Goal: Information Seeking & Learning: Learn about a topic

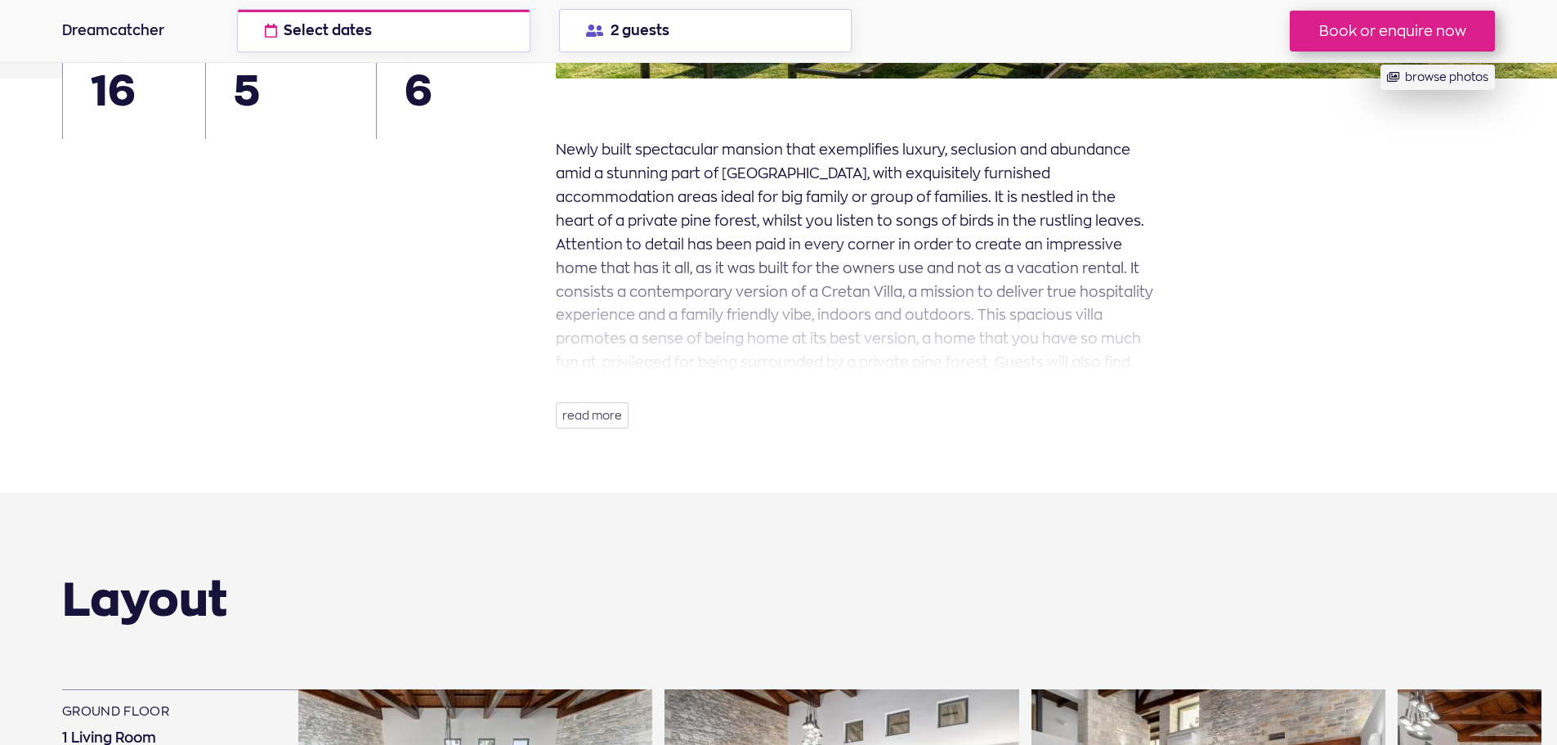
scroll to position [577, 0]
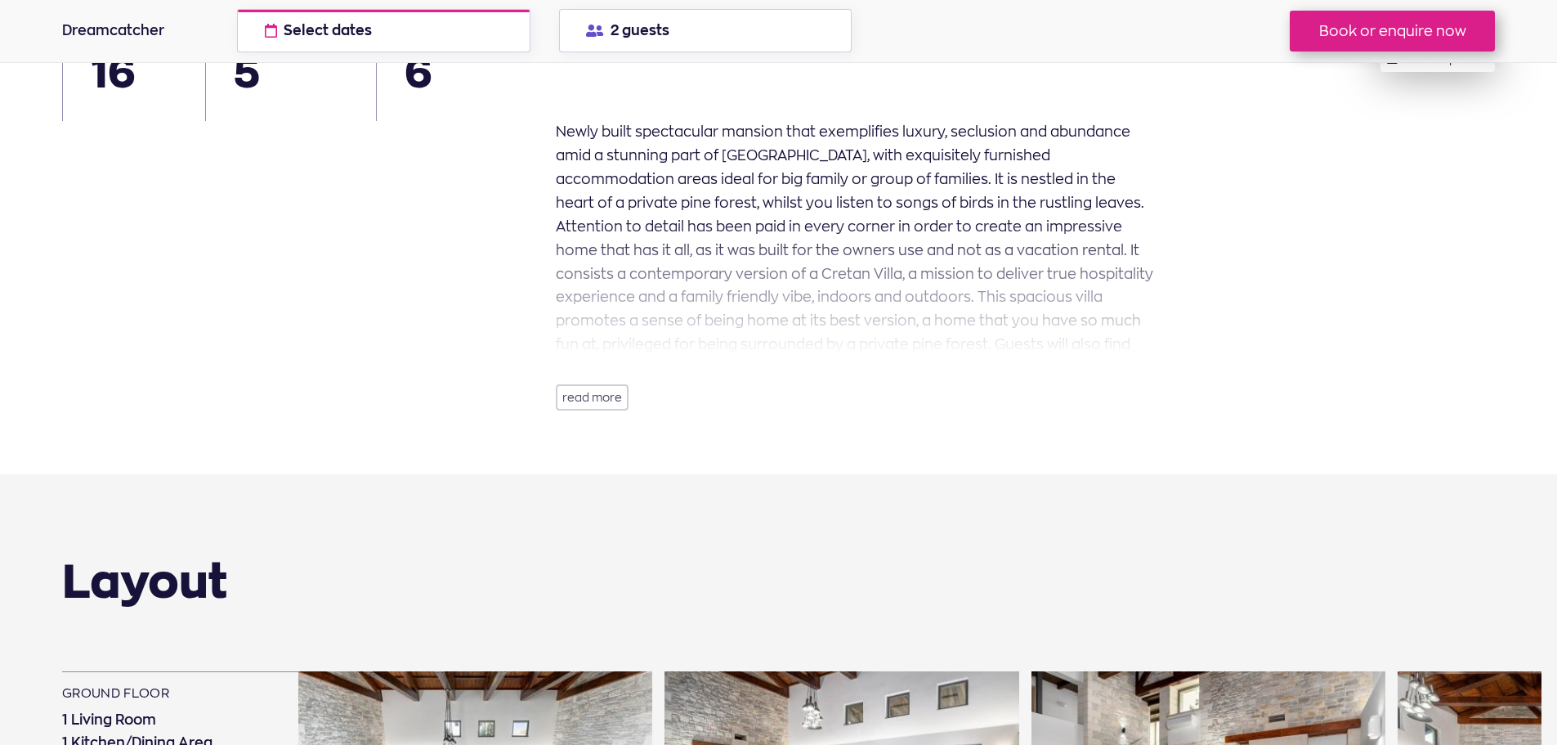
click at [606, 399] on button "read more" at bounding box center [592, 397] width 73 height 26
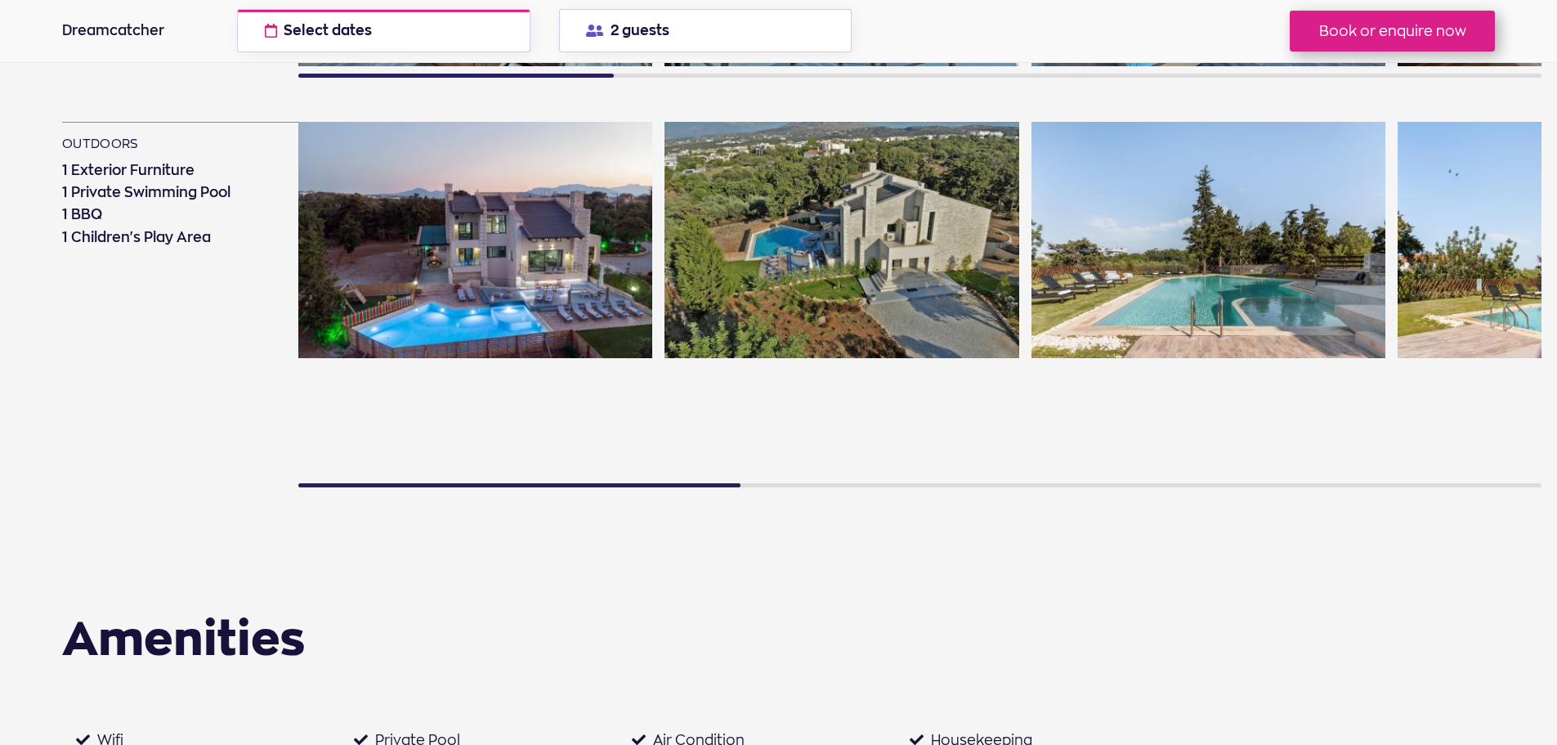
scroll to position [1780, 0]
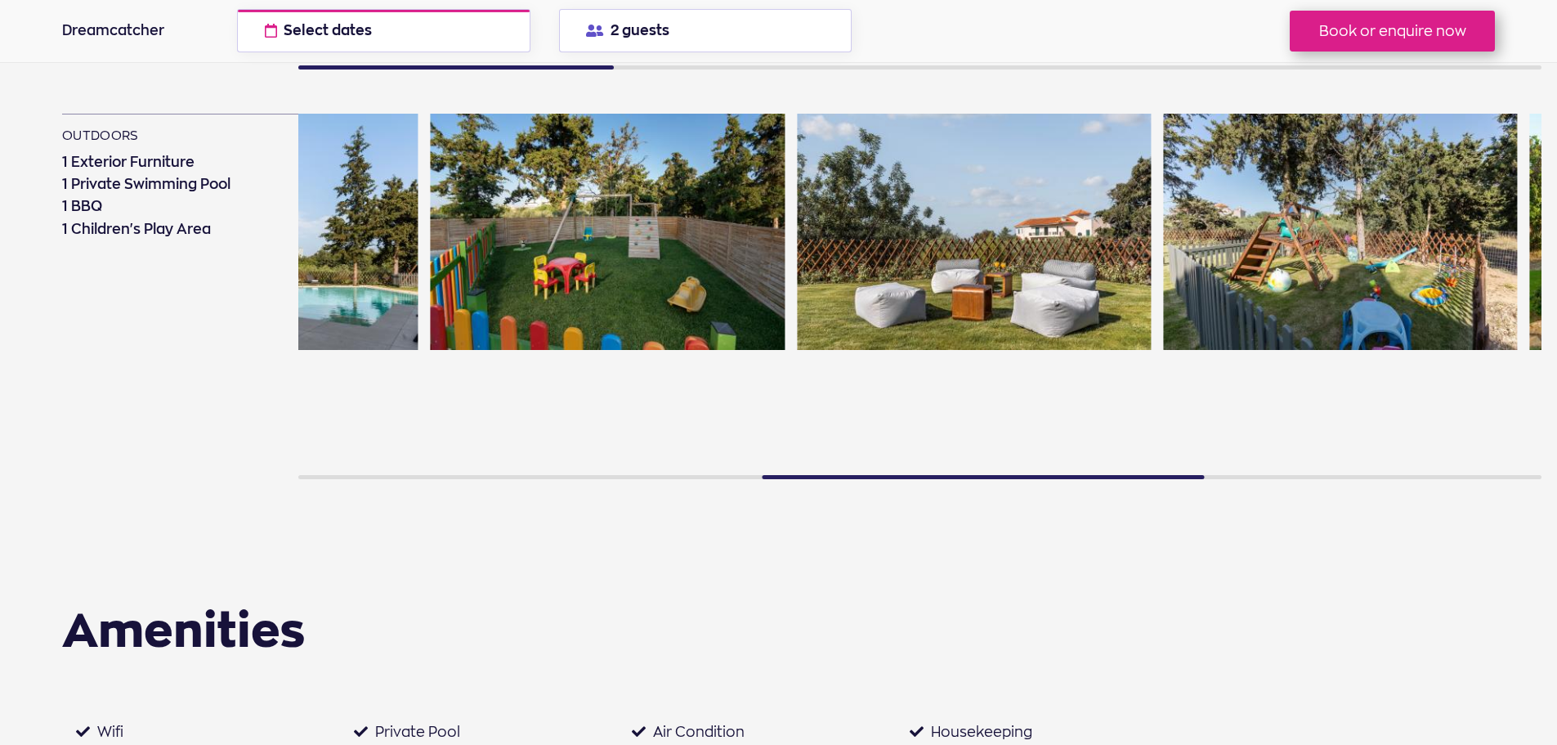
click at [431, 350] on img at bounding box center [608, 232] width 354 height 236
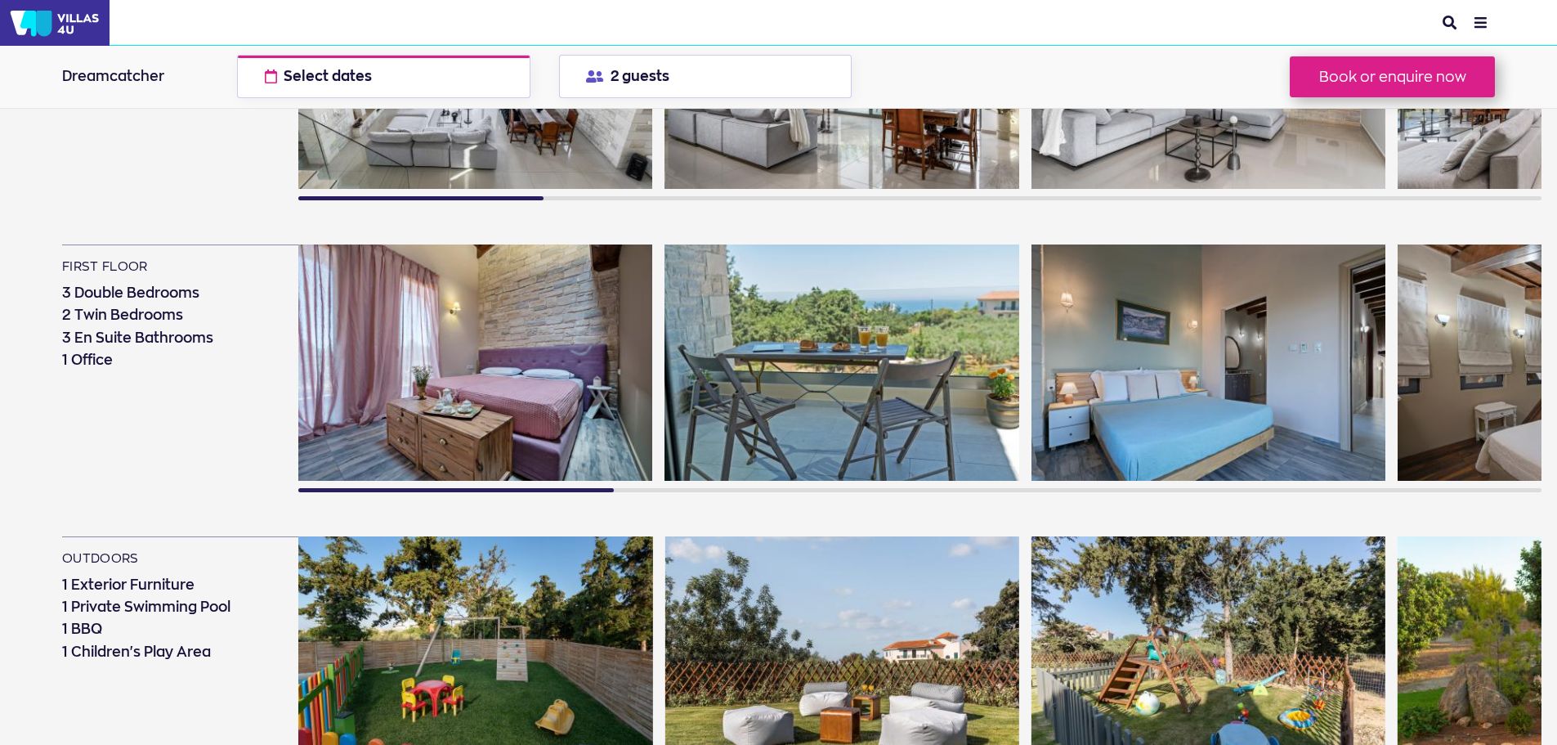
scroll to position [1351, 0]
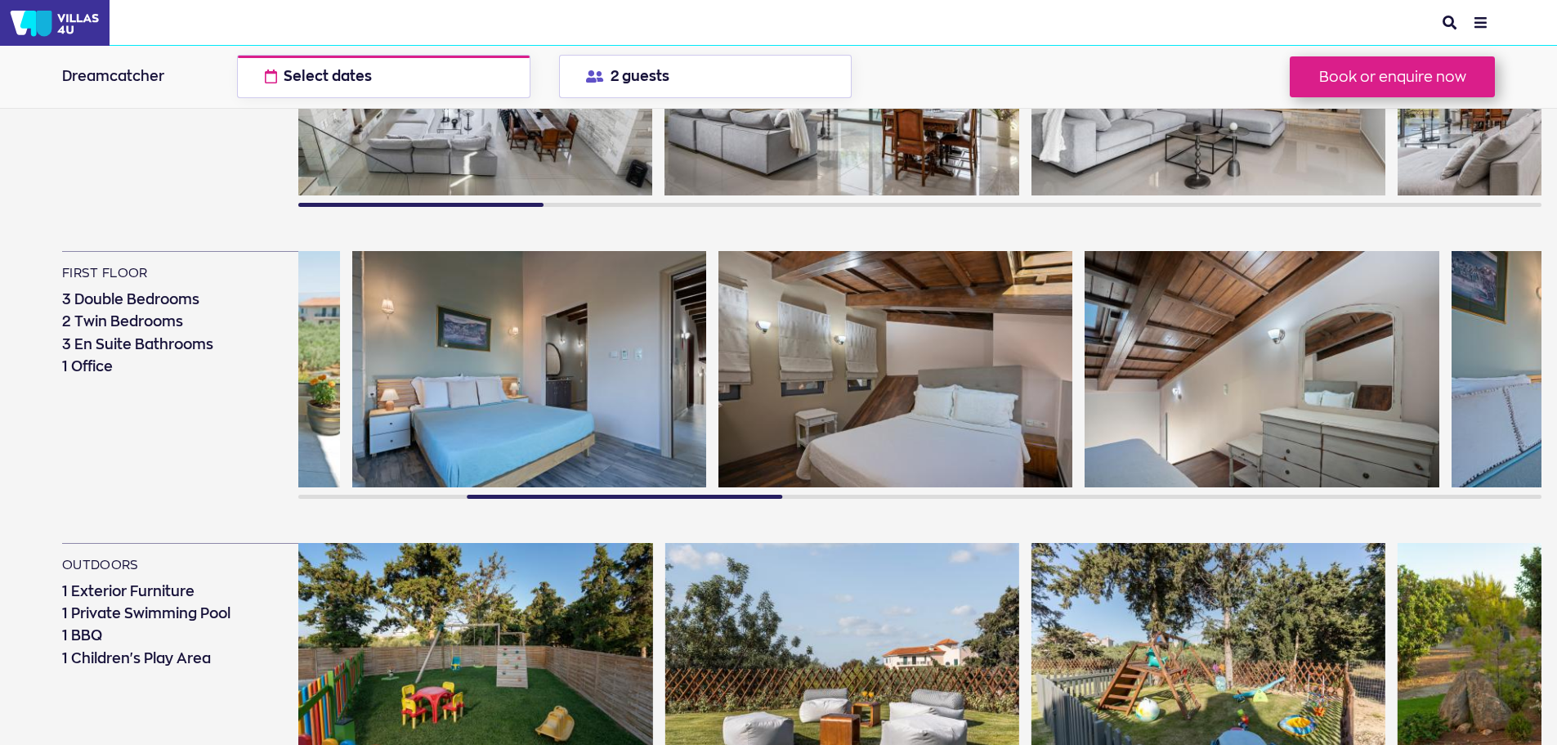
click at [707, 378] on div at bounding box center [240, 376] width 1243 height 250
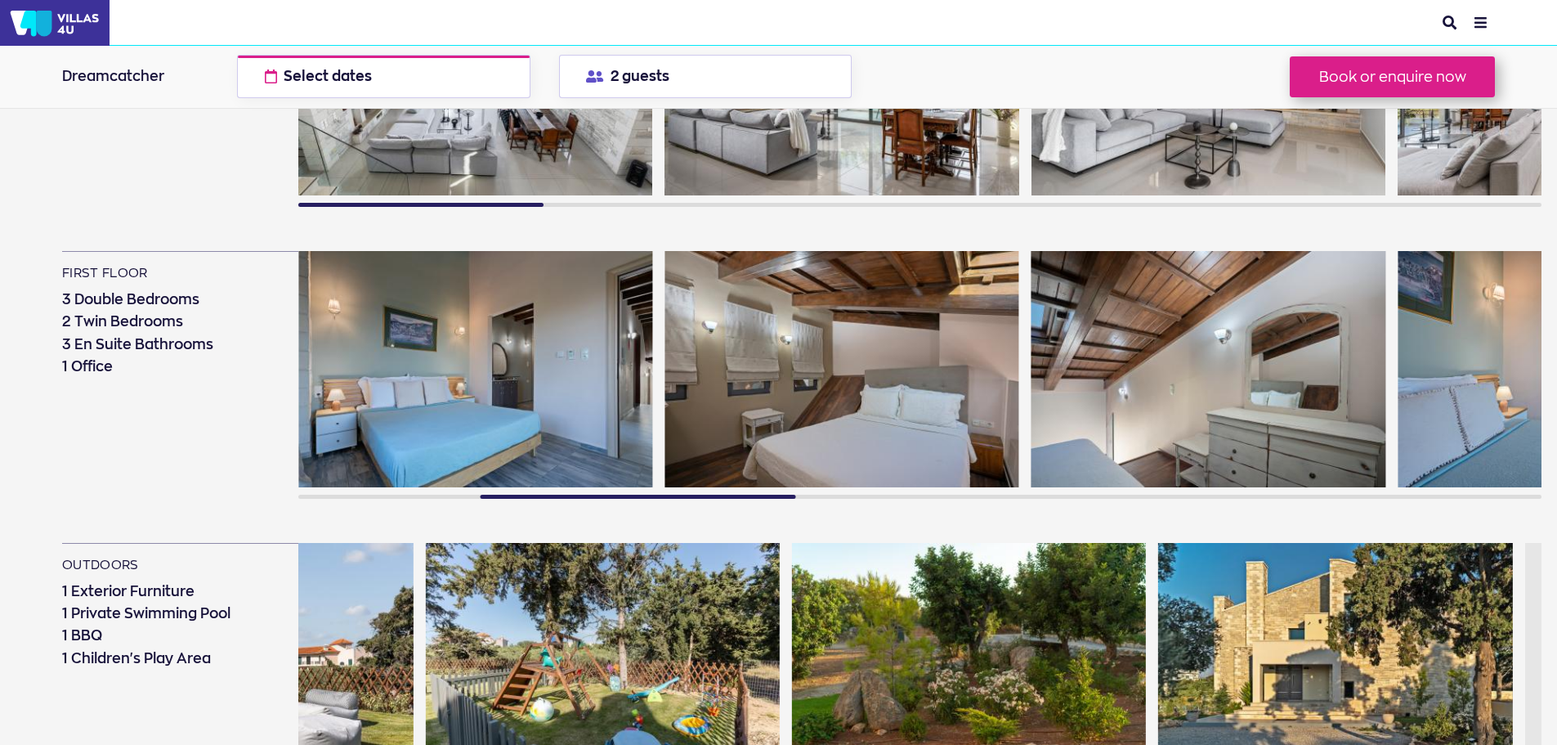
click at [540, 491] on section "Layout ground floor 1 Living Room 1 Kitchen/Dining Area 2 Bedrooms 3 Bathrooms …" at bounding box center [802, 419] width 1480 height 1149
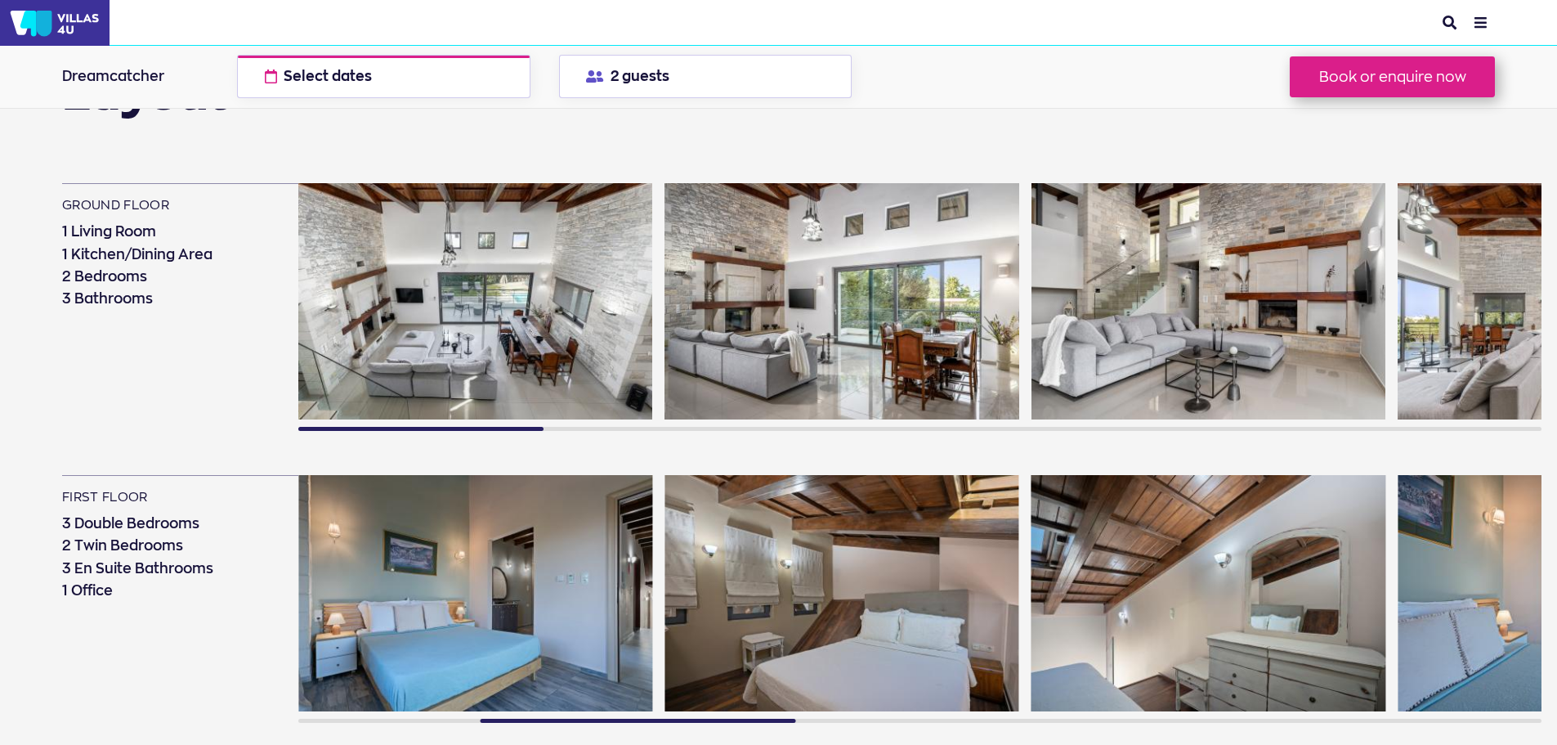
scroll to position [1106, 0]
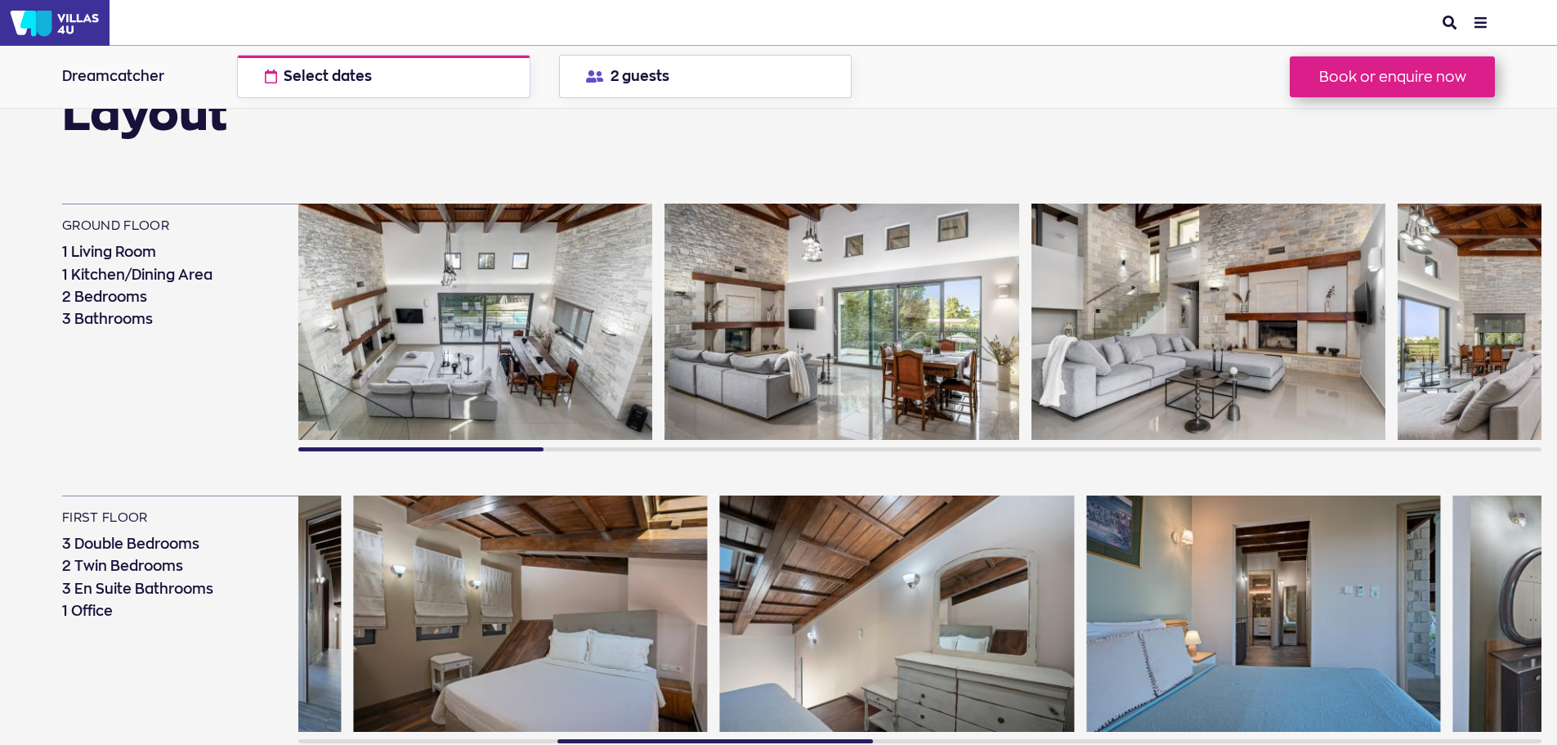
click at [394, 486] on section "Layout ground floor 1 Living Room 1 Kitchen/Dining Area 2 Bedrooms 3 Bathrooms …" at bounding box center [802, 664] width 1480 height 1149
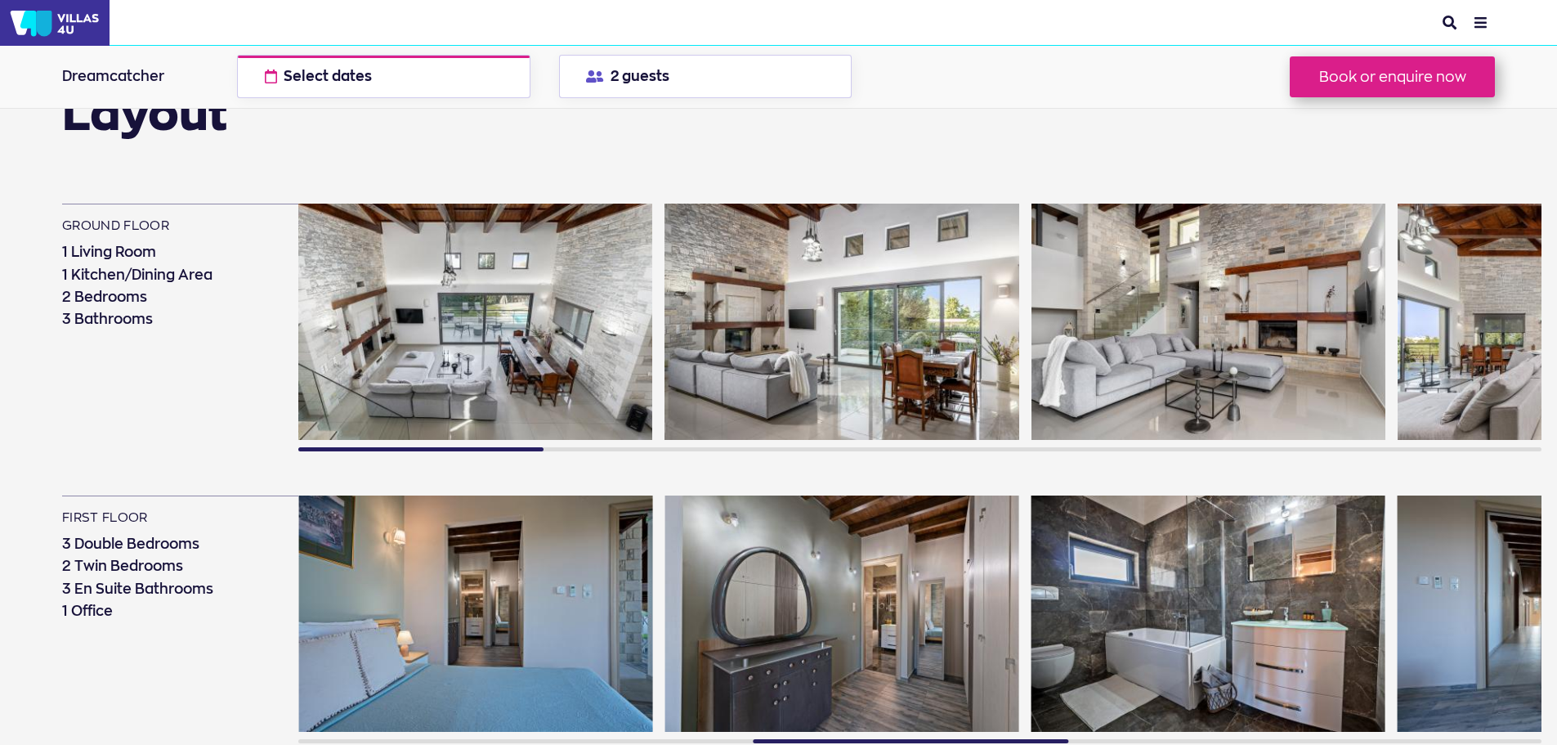
click at [1032, 508] on img at bounding box center [1209, 613] width 354 height 236
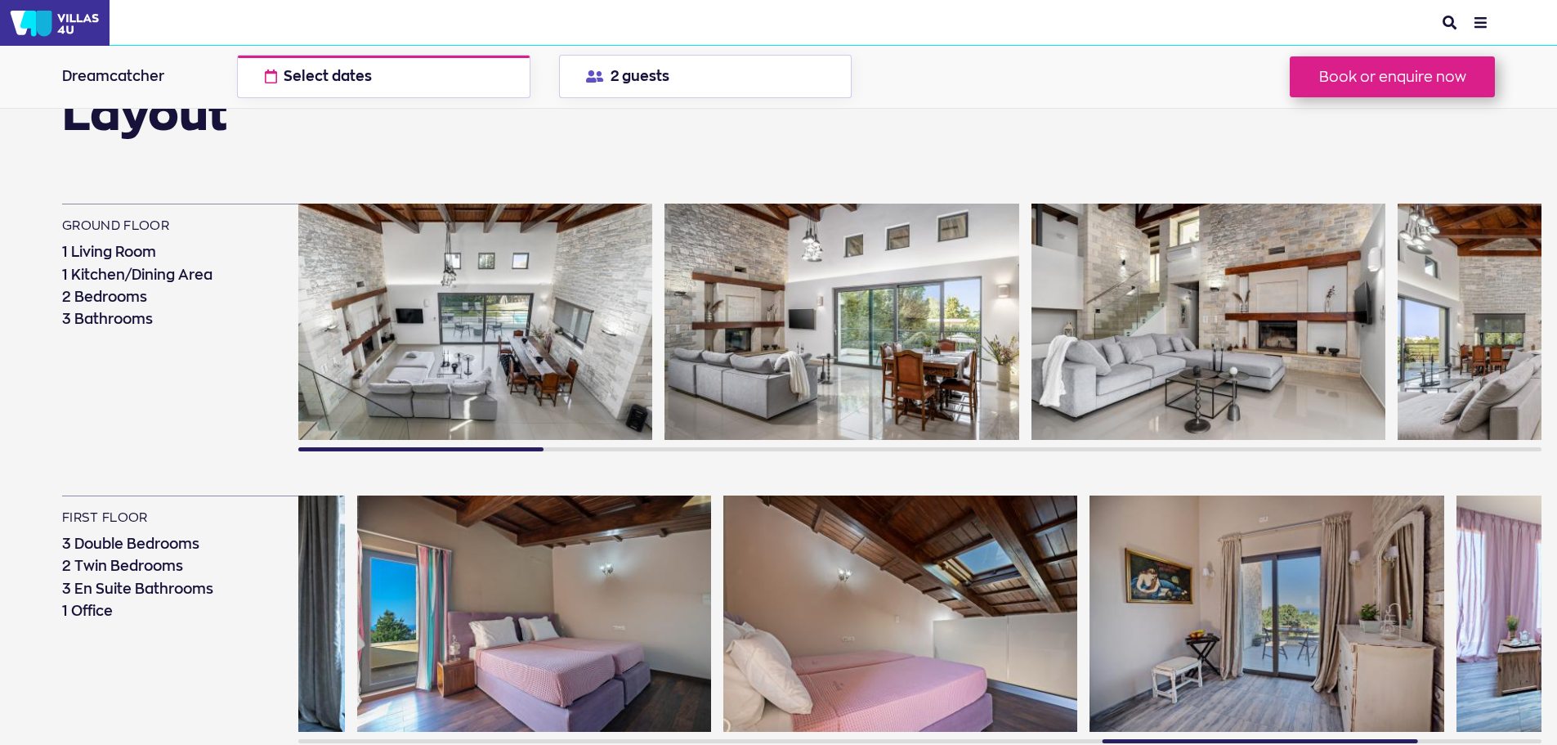
click at [544, 480] on section "Layout ground floor 1 Living Room 1 Kitchen/Dining Area 2 Bedrooms 3 Bathrooms …" at bounding box center [802, 664] width 1480 height 1149
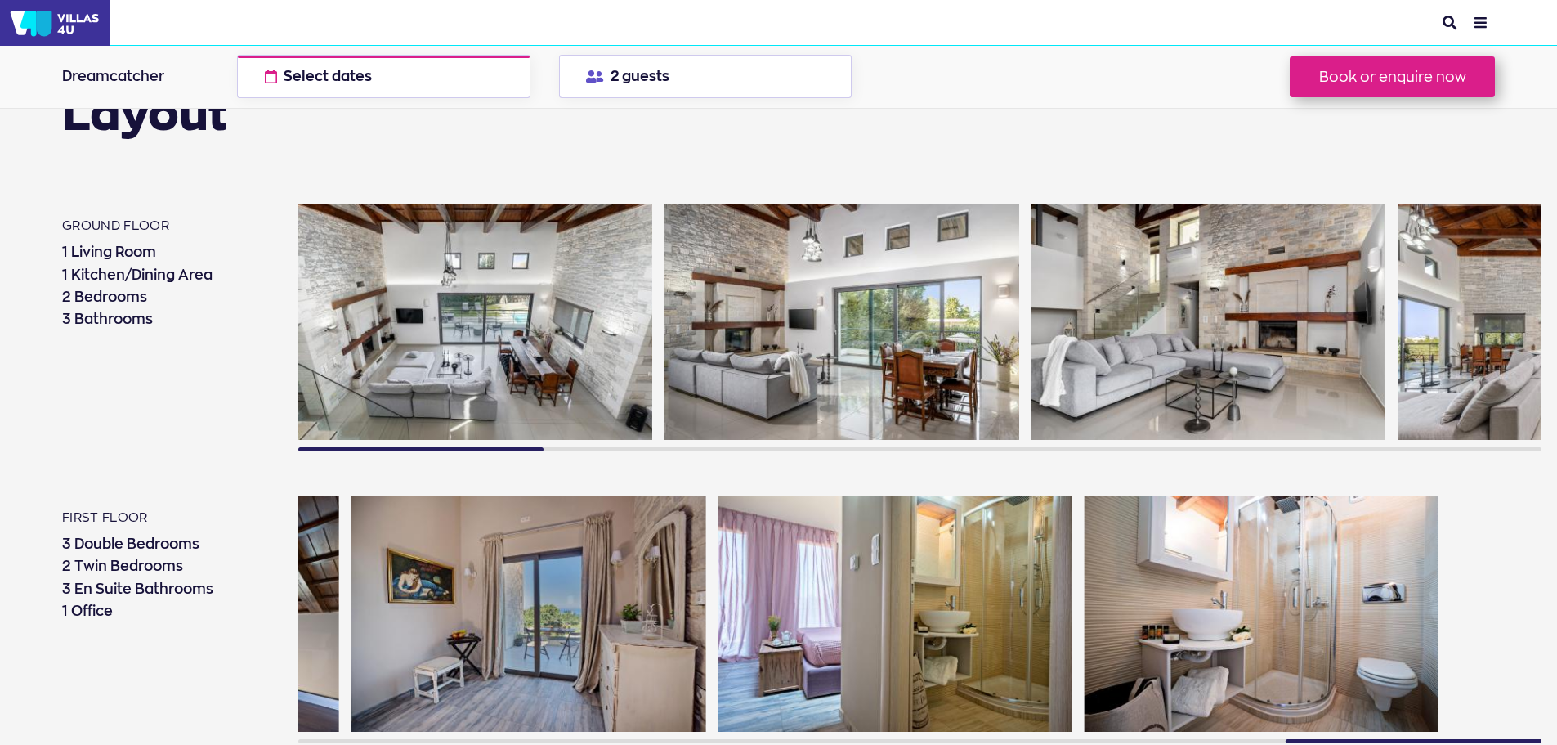
click at [599, 488] on section "Layout ground floor 1 Living Room 1 Kitchen/Dining Area 2 Bedrooms 3 Bathrooms …" at bounding box center [802, 664] width 1480 height 1149
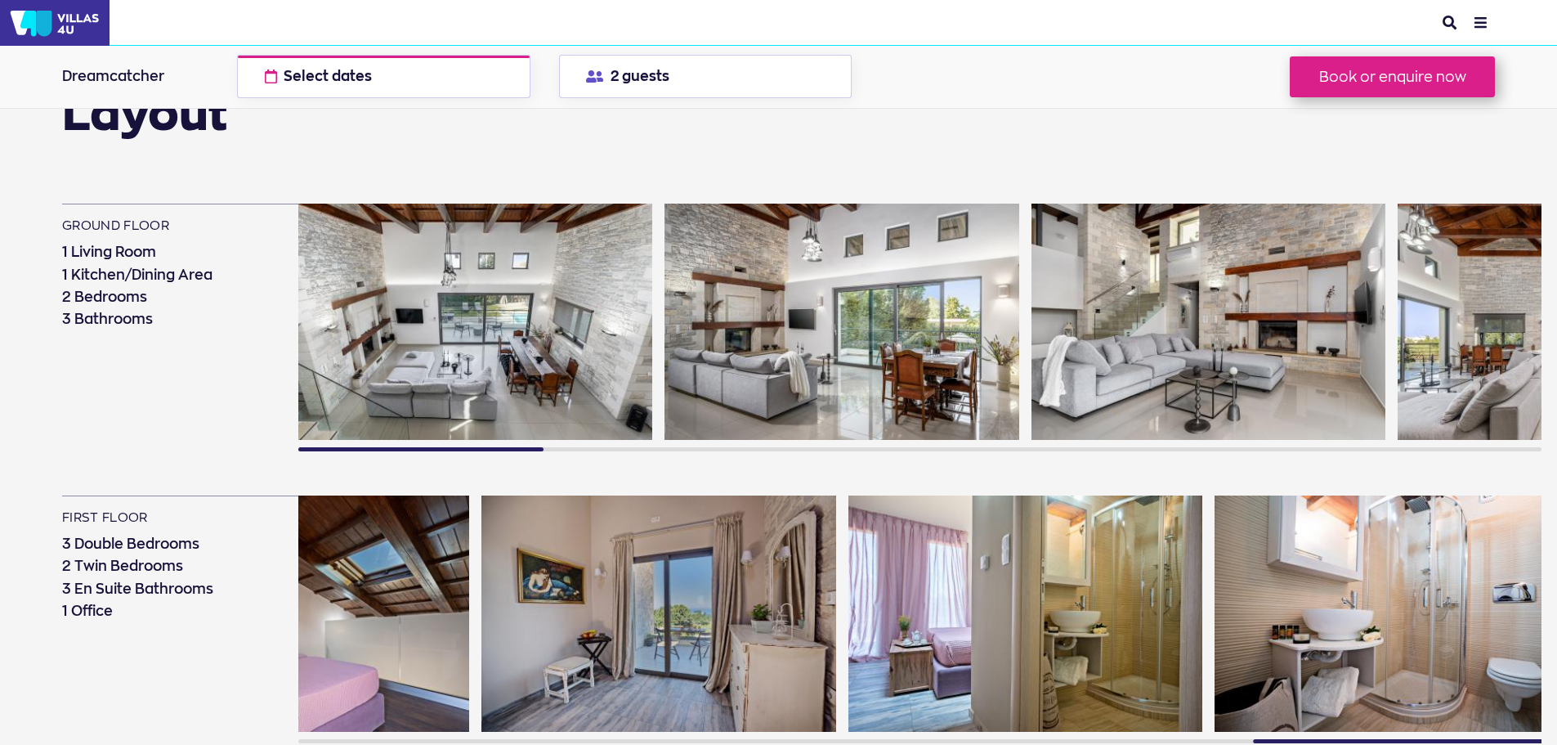
click at [665, 286] on img at bounding box center [842, 322] width 354 height 236
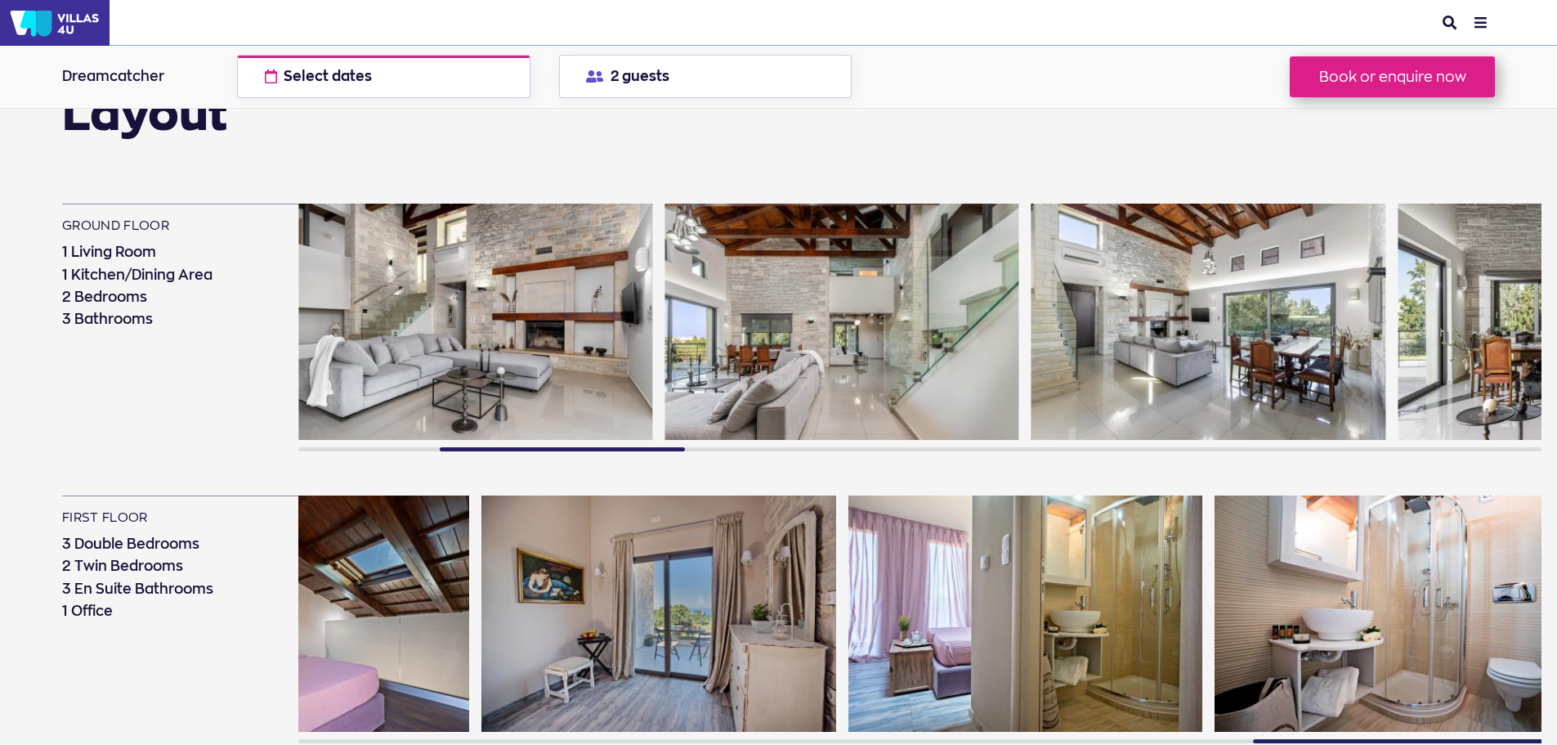
click at [1032, 370] on img at bounding box center [1209, 322] width 354 height 236
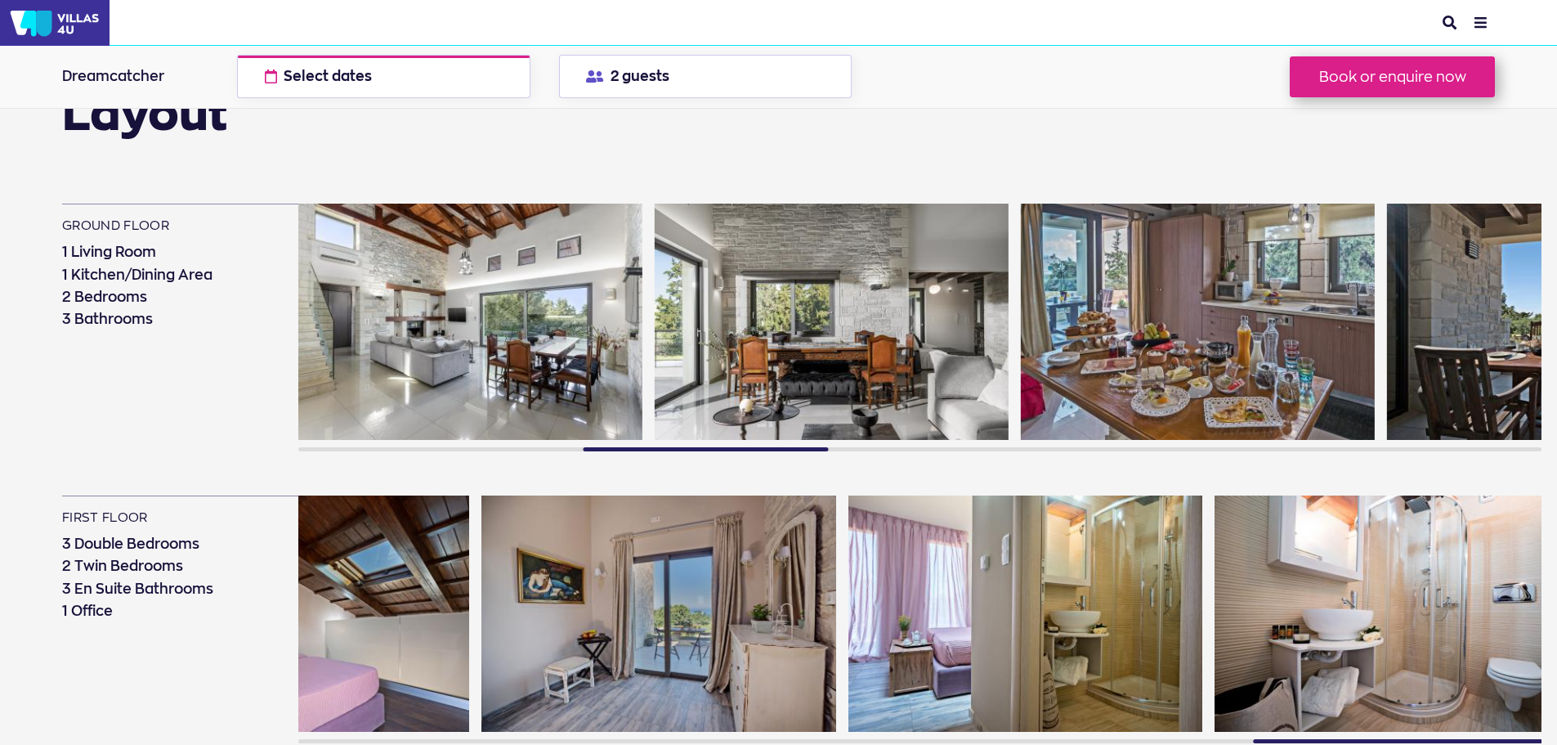
click at [1021, 307] on img at bounding box center [1198, 322] width 354 height 236
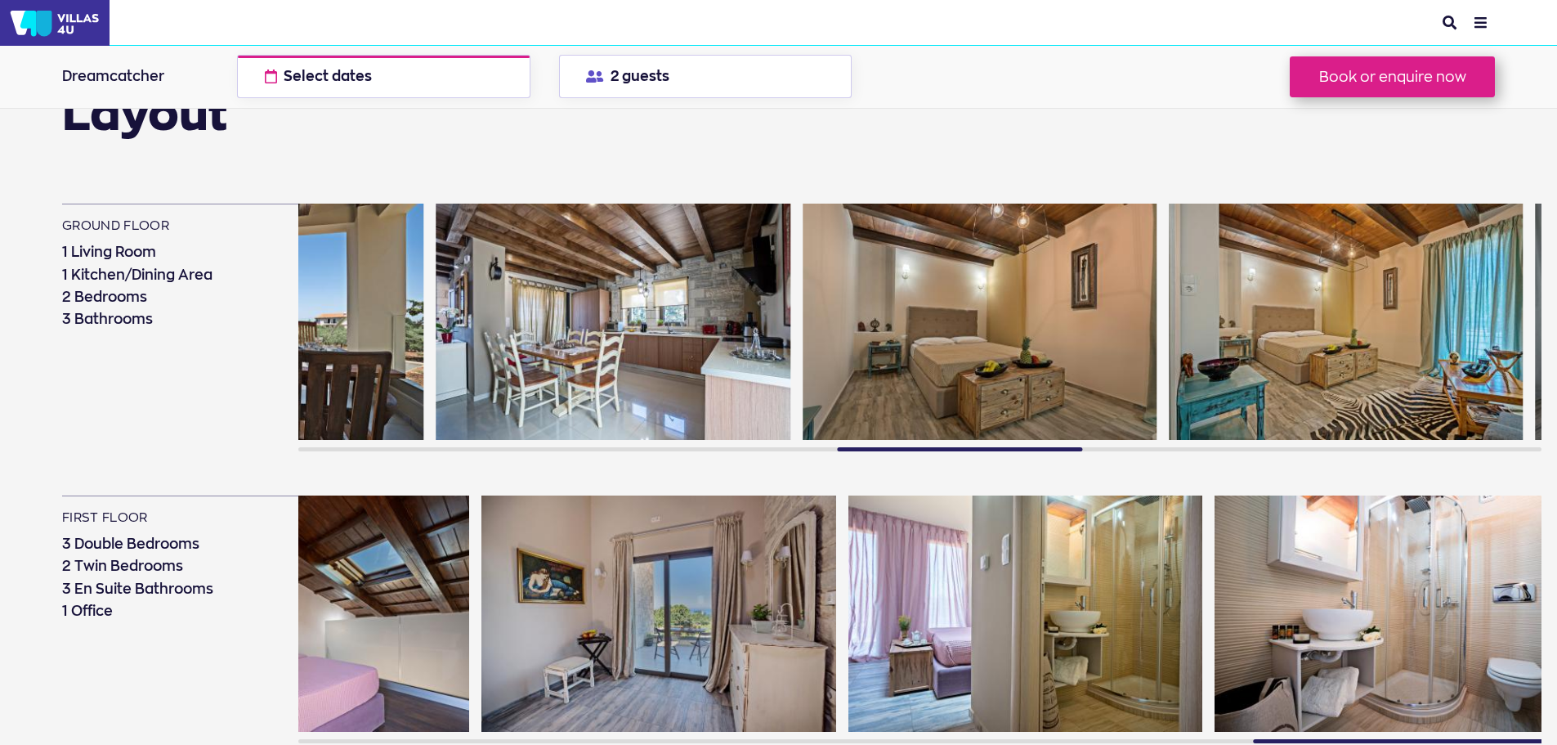
click at [660, 341] on img at bounding box center [614, 322] width 354 height 236
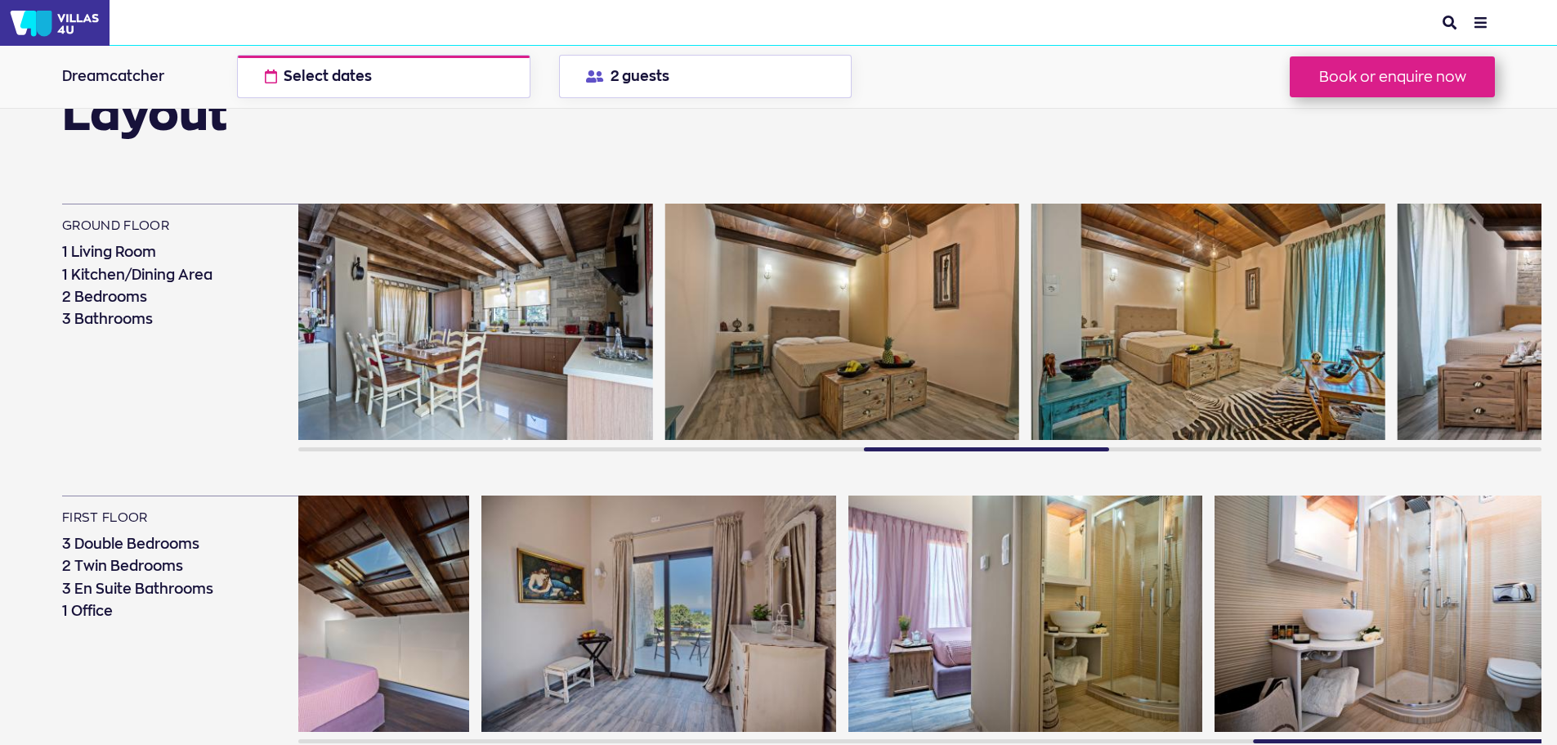
click at [1398, 317] on img at bounding box center [1575, 322] width 354 height 236
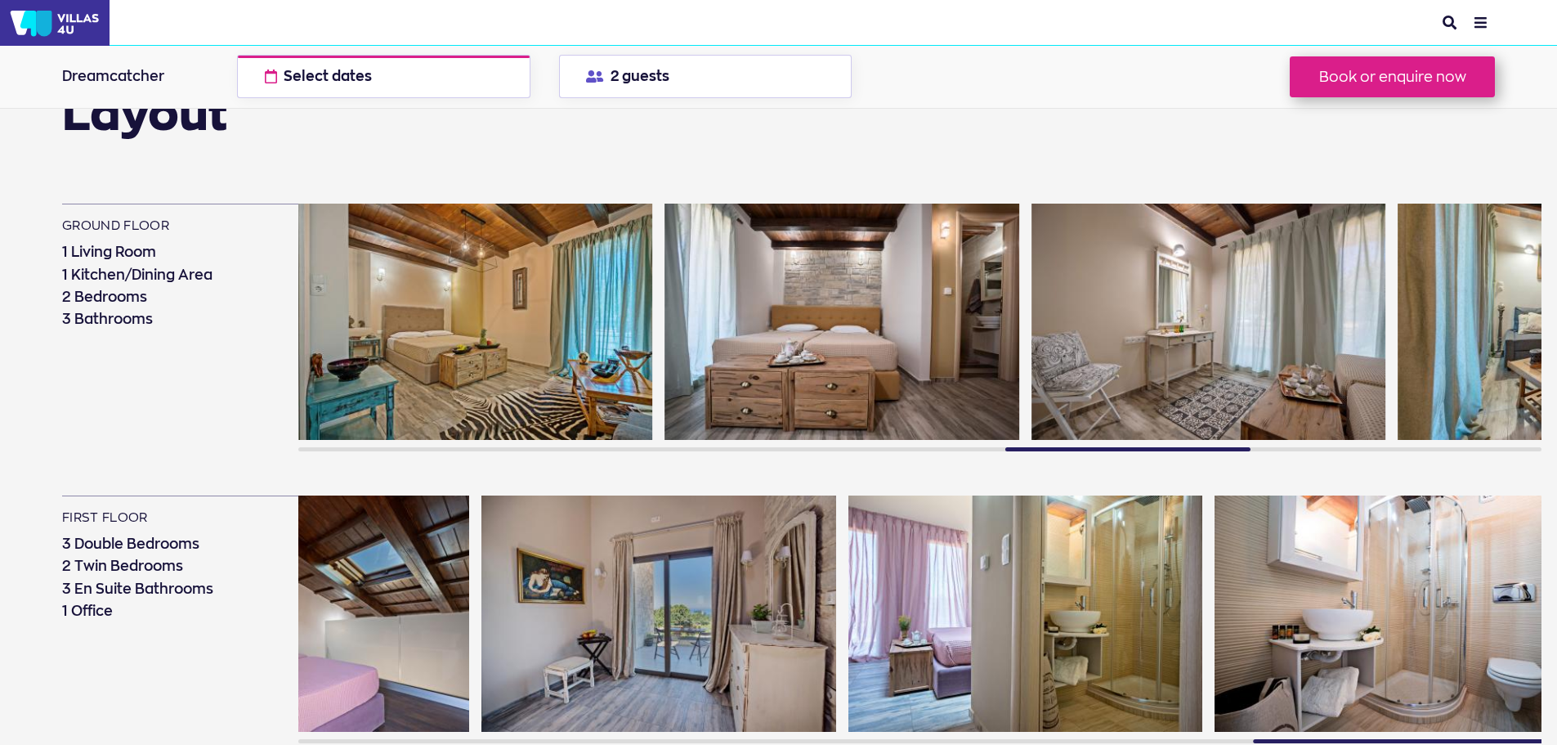
click at [1398, 320] on img at bounding box center [1575, 322] width 354 height 236
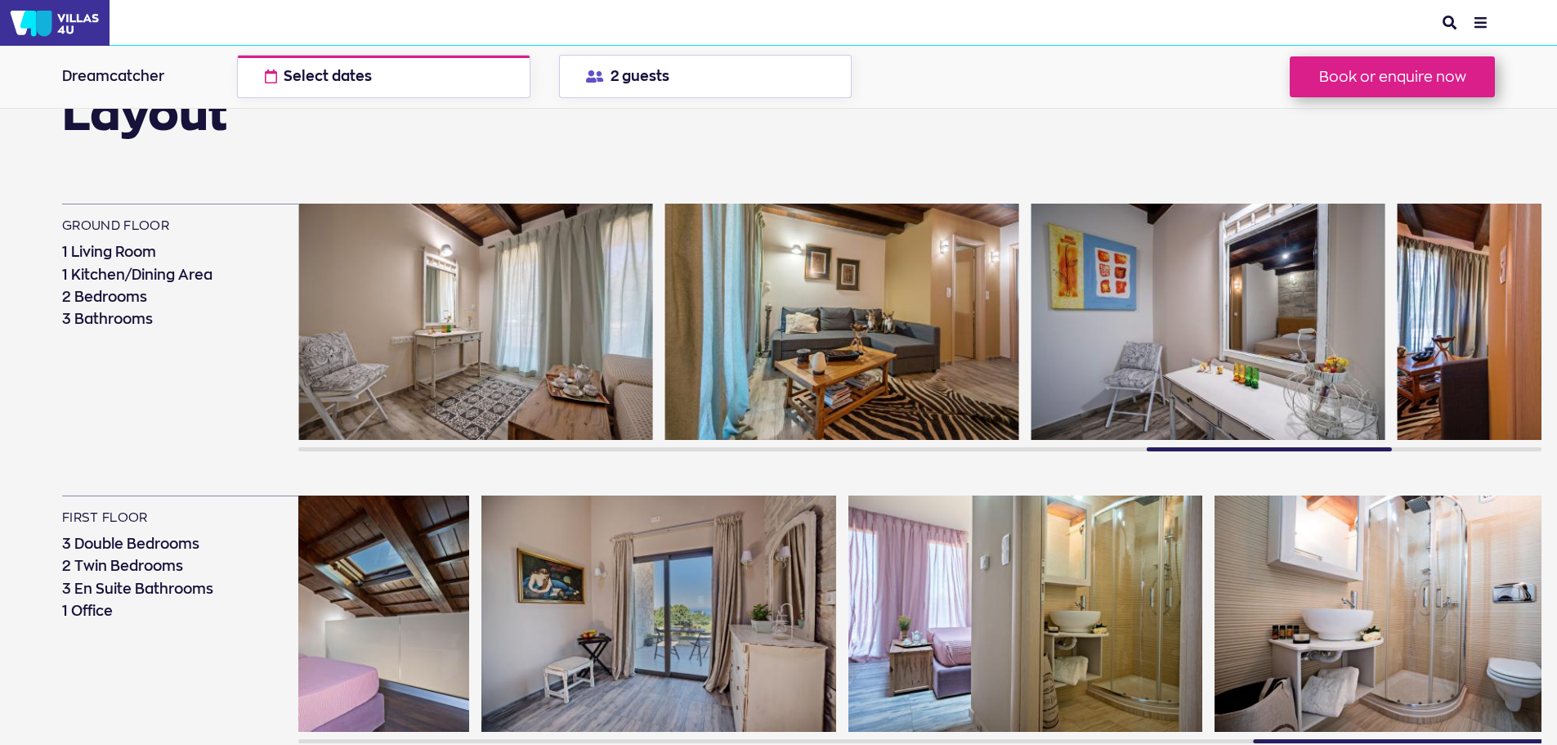
click at [1032, 304] on img at bounding box center [1209, 322] width 354 height 236
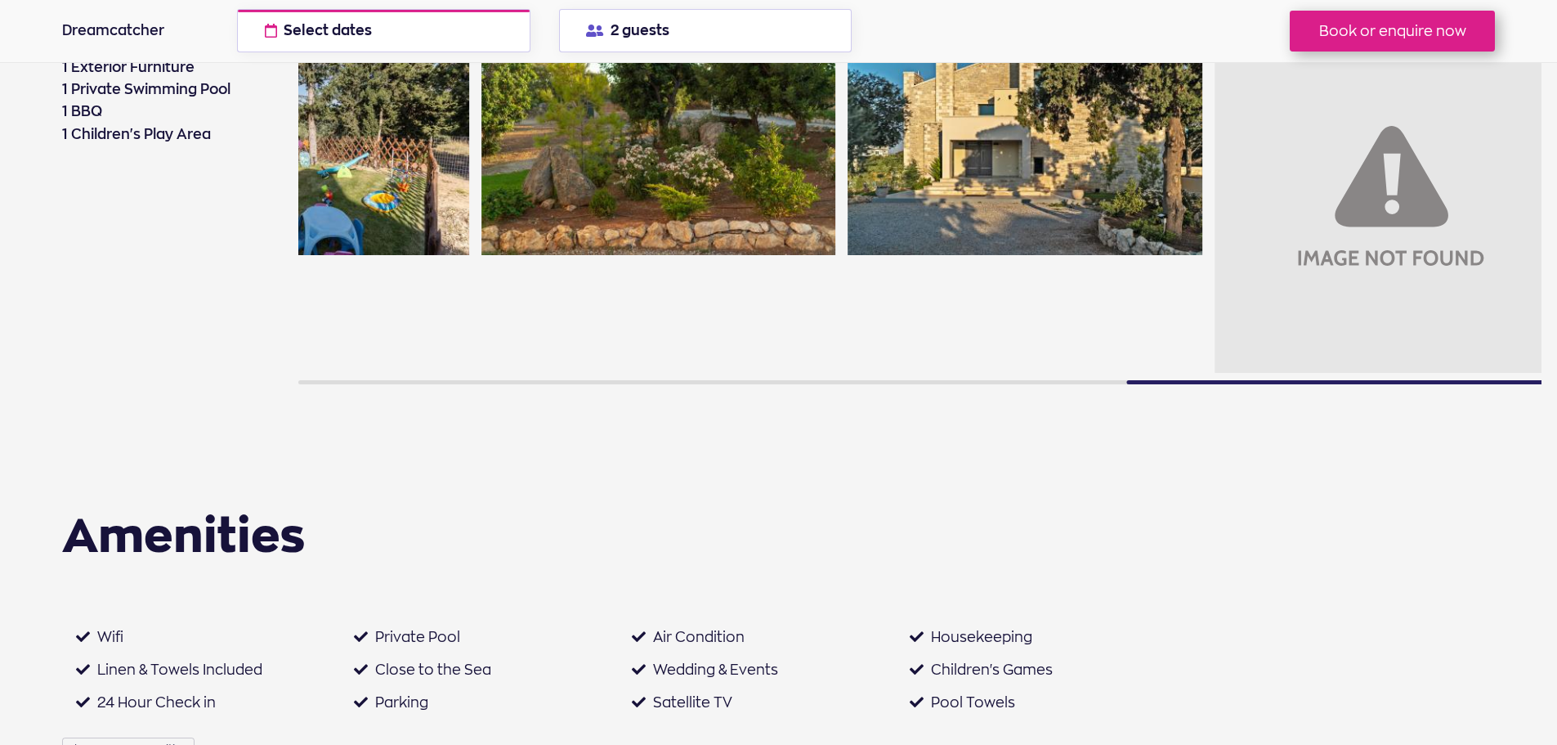
scroll to position [1915, 0]
